Goal: Information Seeking & Learning: Learn about a topic

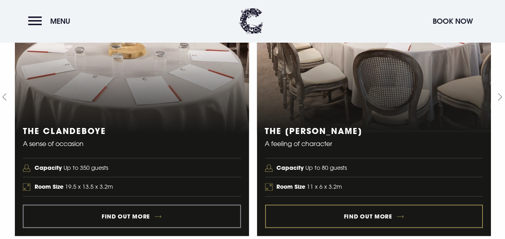
scroll to position [2290, 0]
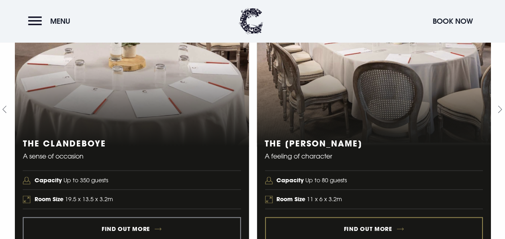
click at [370, 225] on link "2 of 4" at bounding box center [374, 110] width 234 height 278
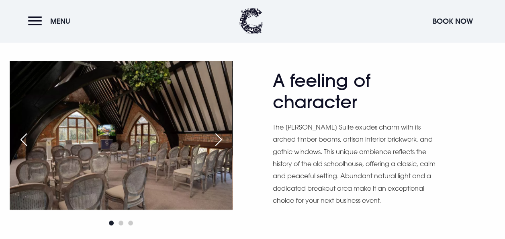
scroll to position [402, 0]
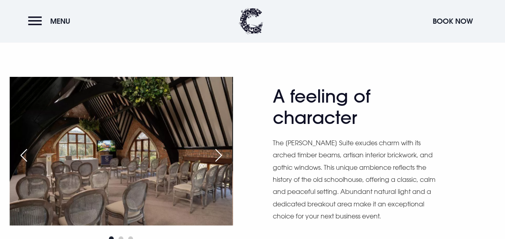
click at [216, 153] on div "Next slide" at bounding box center [219, 155] width 20 height 18
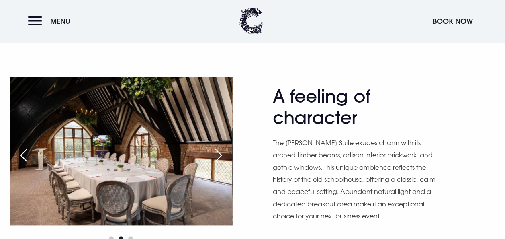
click at [216, 153] on div "Next slide" at bounding box center [219, 155] width 20 height 18
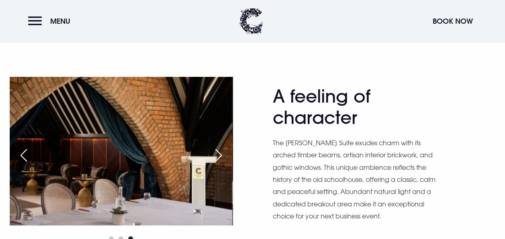
click at [22, 149] on div "Previous slide" at bounding box center [24, 155] width 20 height 18
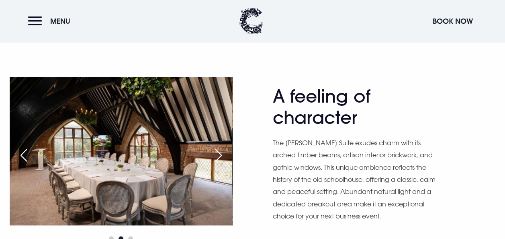
click at [223, 155] on div "Next slide" at bounding box center [219, 155] width 20 height 18
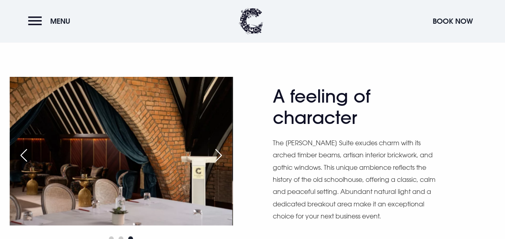
click at [223, 155] on div "Next slide" at bounding box center [219, 155] width 20 height 18
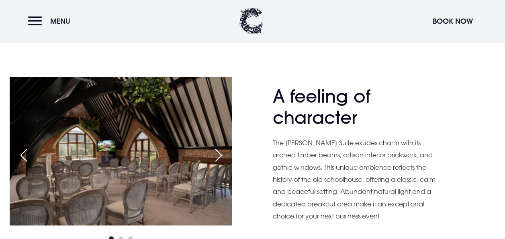
click at [223, 155] on div "Next slide" at bounding box center [219, 155] width 20 height 18
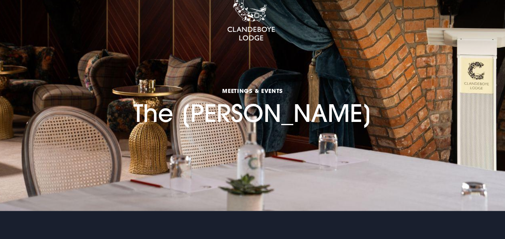
scroll to position [0, 0]
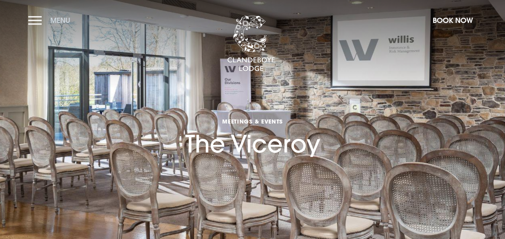
click at [42, 17] on button "Menu" at bounding box center [51, 20] width 46 height 17
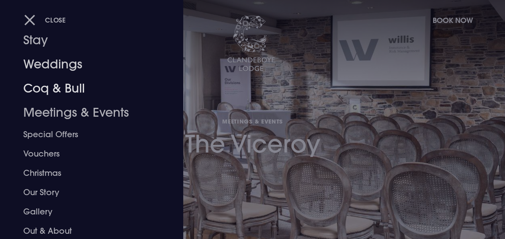
scroll to position [40, 0]
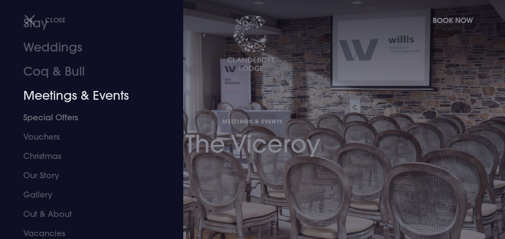
click at [97, 93] on link "Meetings & Events" at bounding box center [86, 96] width 126 height 24
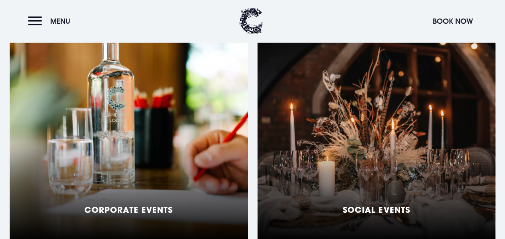
scroll to position [643, 0]
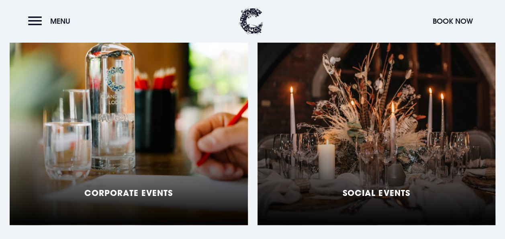
click at [151, 154] on div "Corporate Events" at bounding box center [129, 124] width 238 height 201
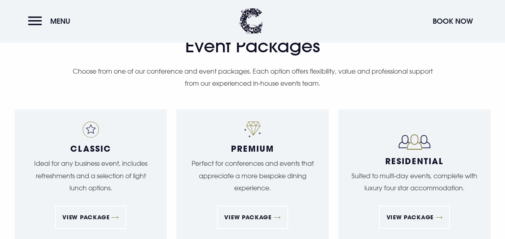
scroll to position [1366, 0]
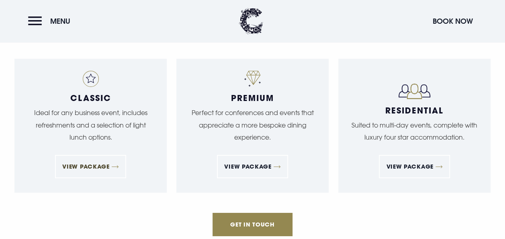
click at [110, 155] on link "View Package" at bounding box center [90, 166] width 71 height 23
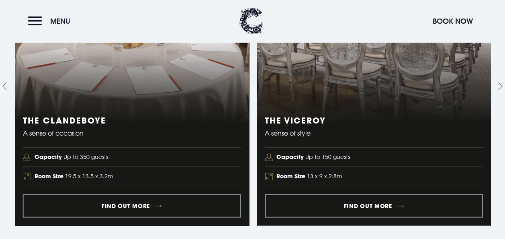
scroll to position [924, 0]
click at [370, 182] on link "2 of 5" at bounding box center [374, 86] width 234 height 278
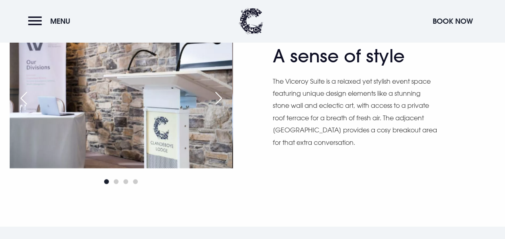
scroll to position [402, 0]
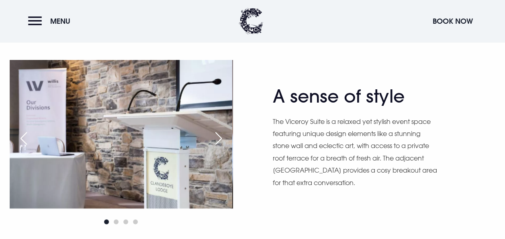
click at [221, 138] on div "Next slide" at bounding box center [219, 138] width 20 height 18
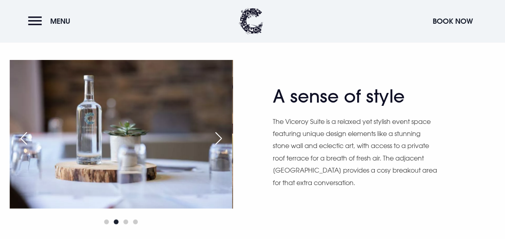
click at [221, 138] on div "Next slide" at bounding box center [219, 138] width 20 height 18
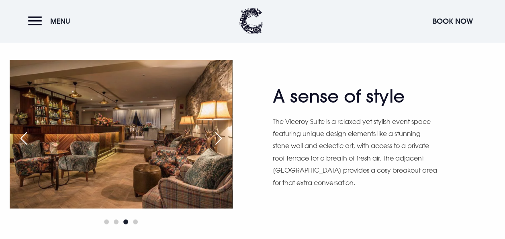
click at [221, 138] on div "Next slide" at bounding box center [219, 138] width 20 height 18
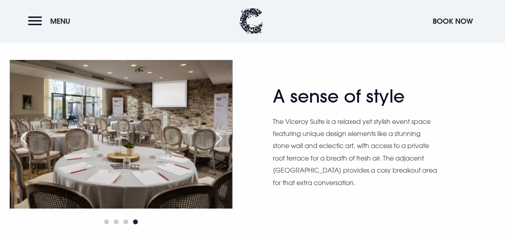
click at [221, 138] on div "Next slide" at bounding box center [219, 138] width 20 height 18
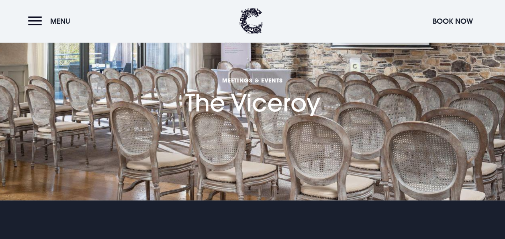
scroll to position [0, 0]
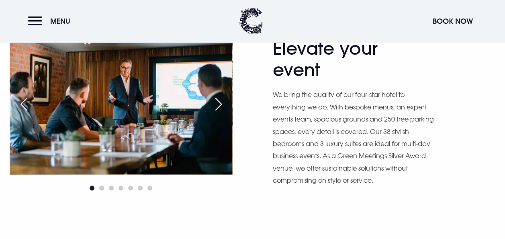
scroll to position [482, 0]
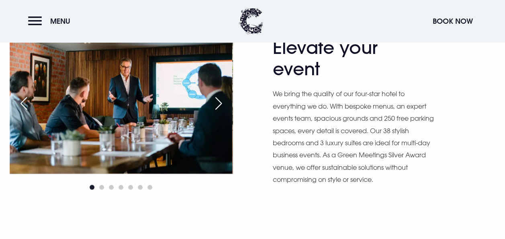
click at [222, 94] on div "Next slide" at bounding box center [219, 103] width 20 height 18
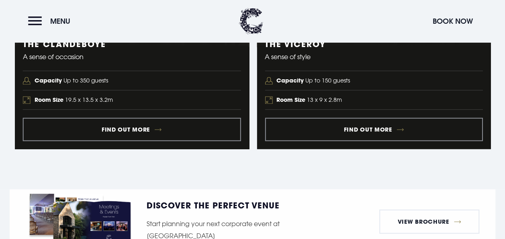
scroll to position [1045, 0]
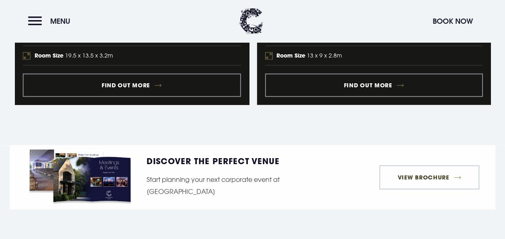
click at [420, 165] on link "View Brochure" at bounding box center [429, 177] width 100 height 24
